Goal: Transaction & Acquisition: Purchase product/service

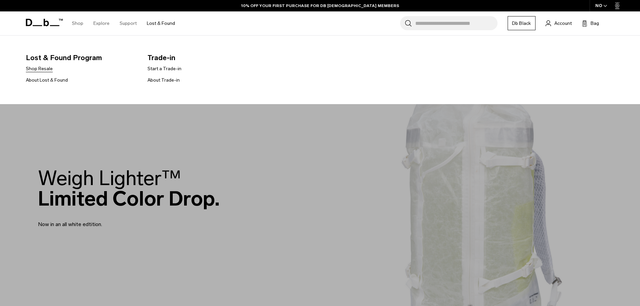
click at [42, 71] on link "Shop Resale" at bounding box center [39, 68] width 27 height 7
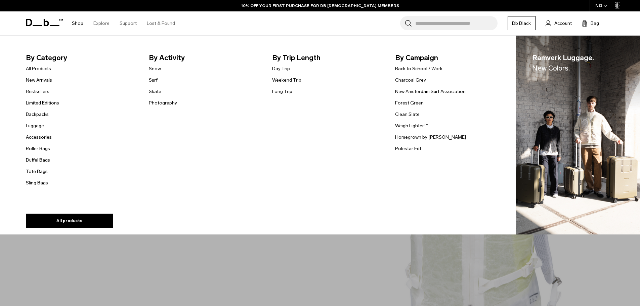
click at [45, 91] on link "Bestsellers" at bounding box center [38, 91] width 24 height 7
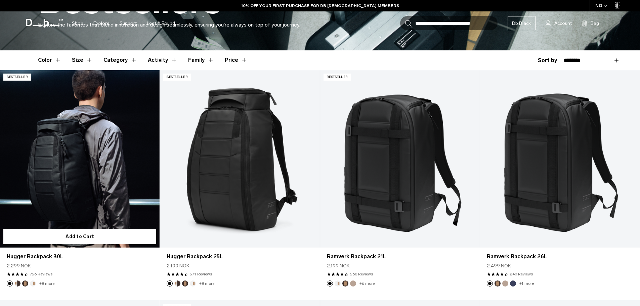
click at [106, 141] on link "Hugger Backpack 30L" at bounding box center [80, 158] width 160 height 177
